Goal: Transaction & Acquisition: Obtain resource

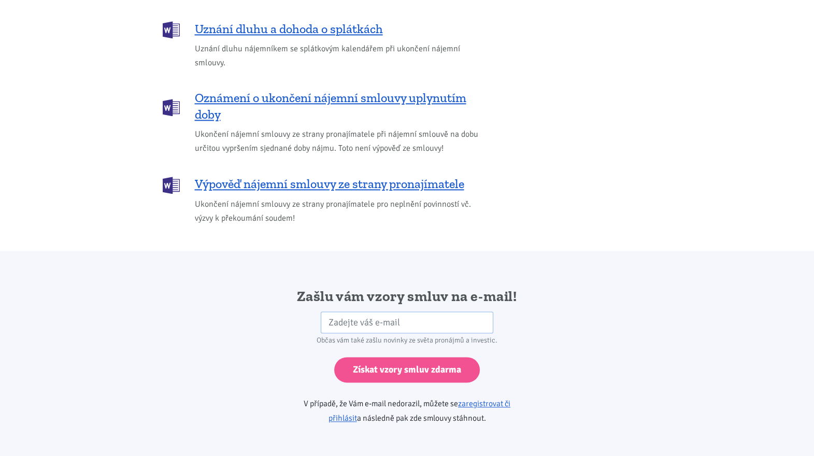
scroll to position [1496, 0]
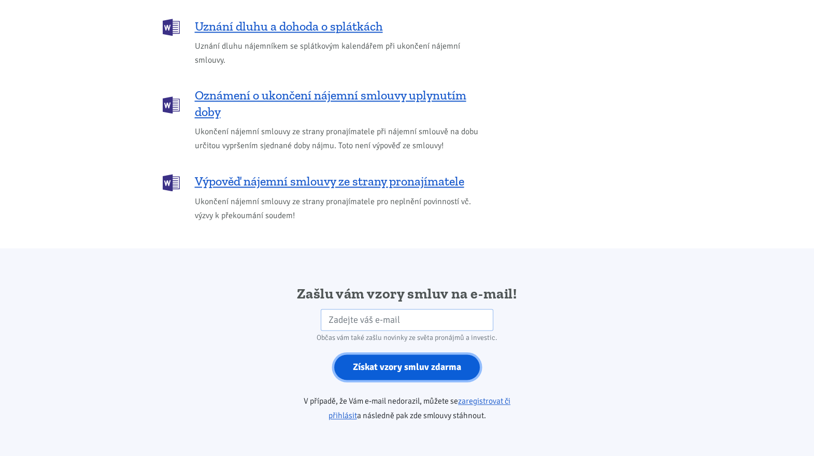
click at [394, 354] on input "Získat vzory smluv zdarma" at bounding box center [407, 366] width 146 height 25
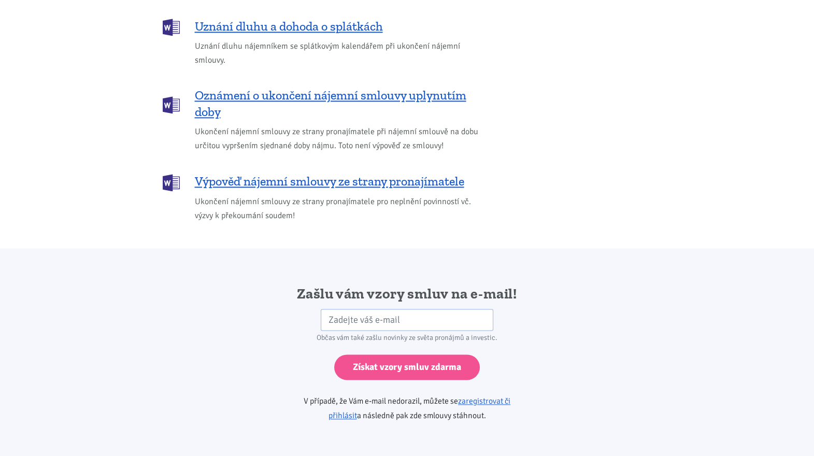
click at [572, 318] on div "Zašlu vám vzory smluv na e-mail! HP Občas vám také zašlu novinky ze světa proná…" at bounding box center [406, 358] width 559 height 148
click at [327, 309] on input "email" at bounding box center [407, 320] width 172 height 22
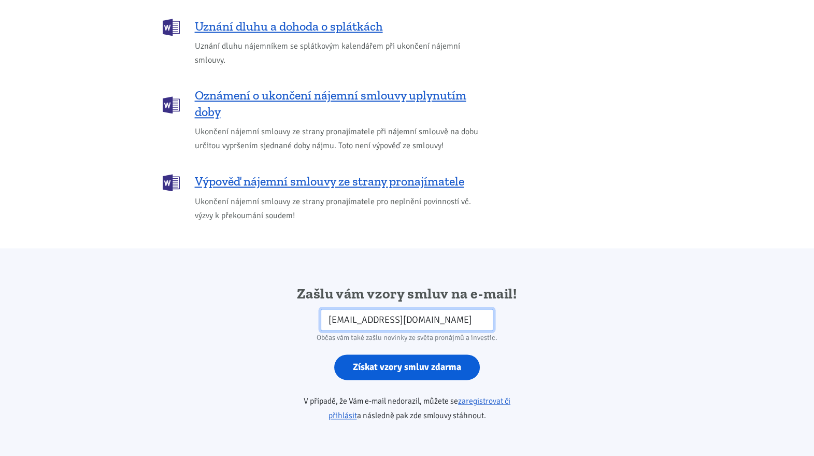
type input "svoboda.praha@seznam.cz"
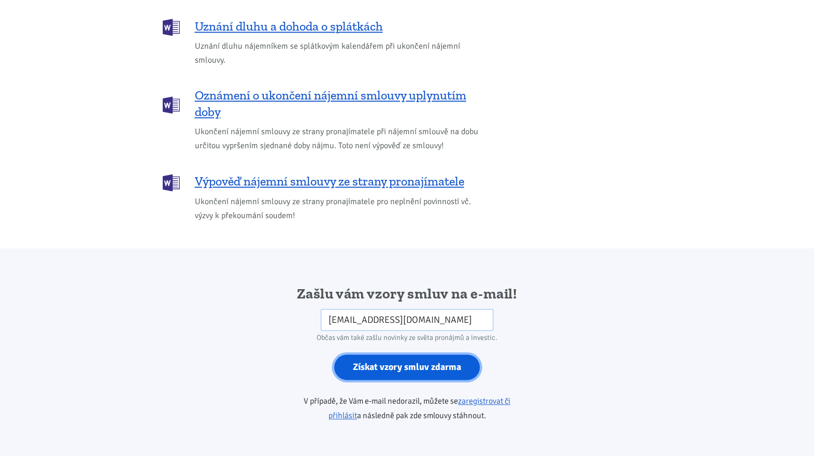
click at [408, 354] on input "Získat vzory smluv zdarma" at bounding box center [407, 366] width 146 height 25
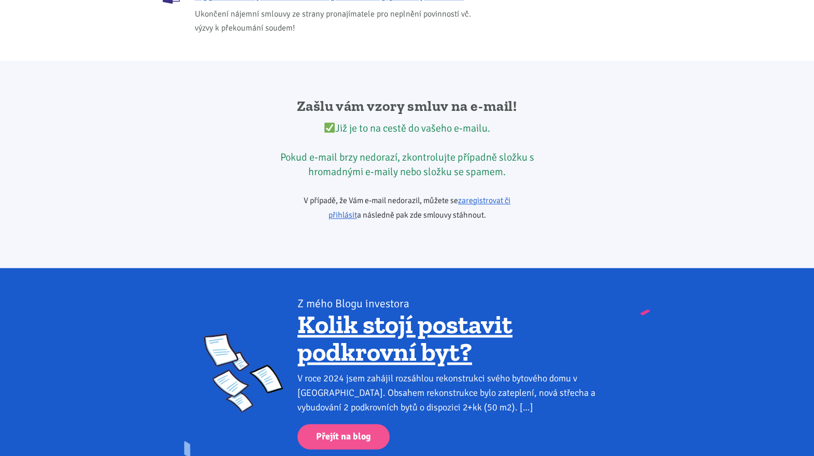
scroll to position [1709, 0]
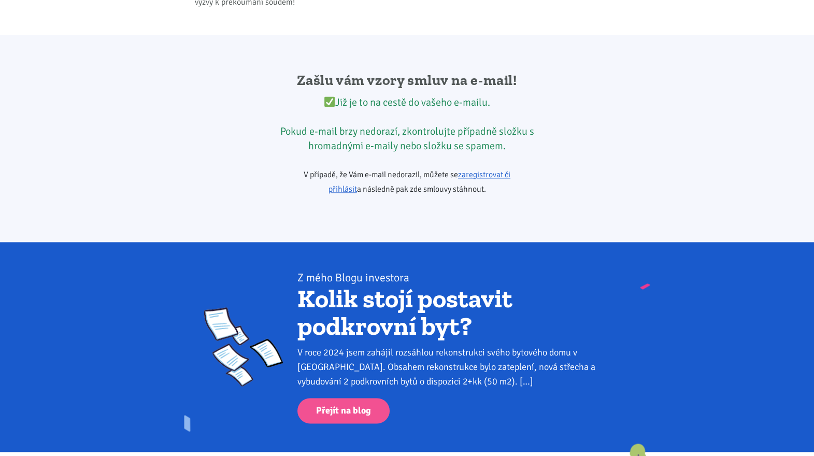
click at [390, 287] on link "Kolik stojí postavit podkrovní byt?" at bounding box center [404, 312] width 215 height 59
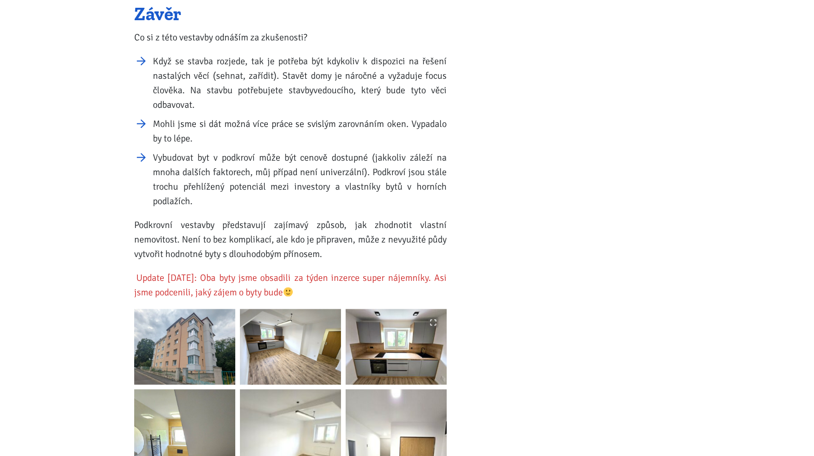
scroll to position [1410, 0]
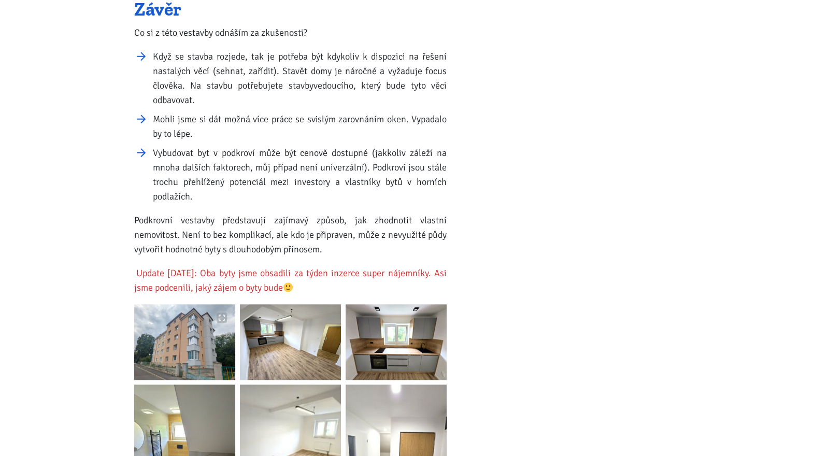
click at [182, 326] on img at bounding box center [184, 342] width 101 height 76
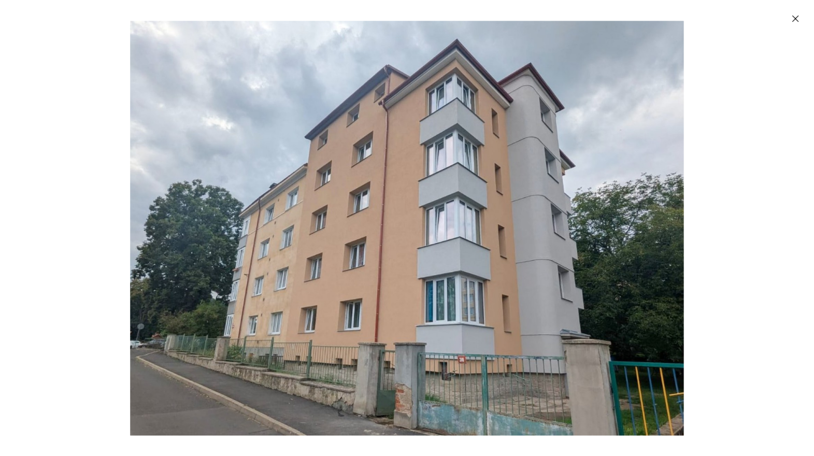
click at [431, 226] on img "Enlarged image" at bounding box center [406, 228] width 553 height 414
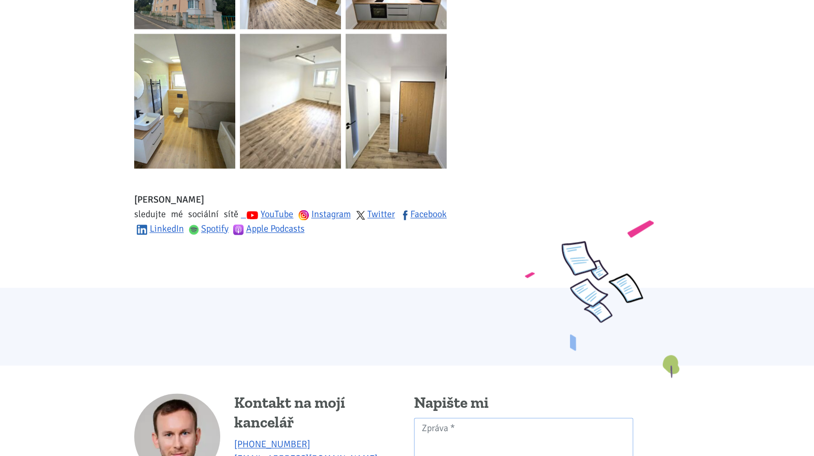
scroll to position [1776, 0]
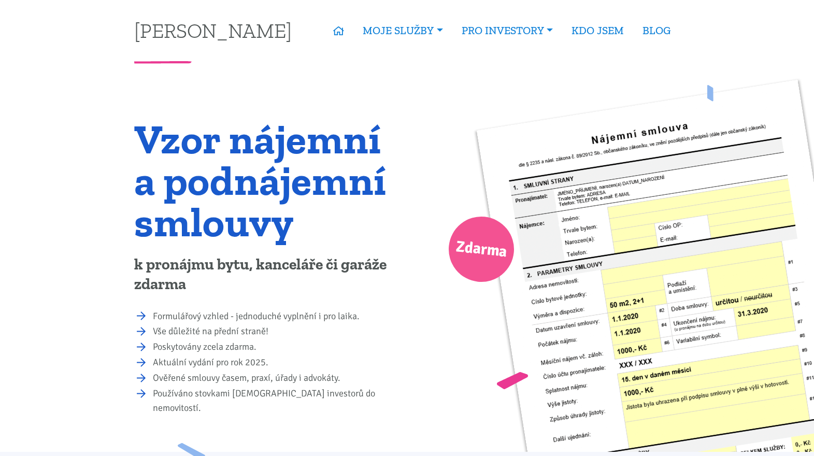
scroll to position [1709, 0]
